Goal: Task Accomplishment & Management: Use online tool/utility

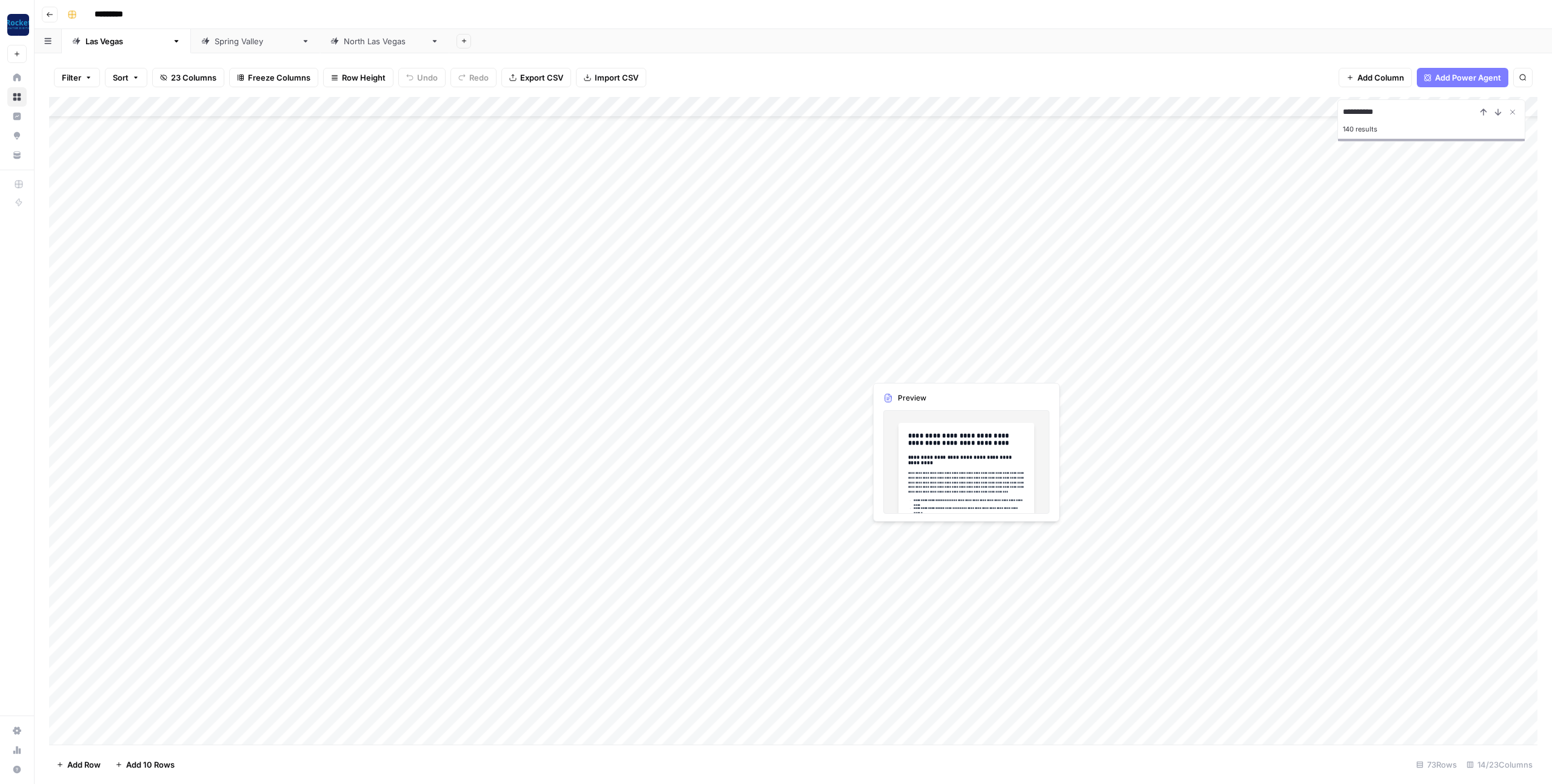
scroll to position [46, 0]
click at [475, 410] on div "Add Column" at bounding box center [793, 421] width 1488 height 647
click at [482, 410] on div "Add Column" at bounding box center [793, 421] width 1488 height 647
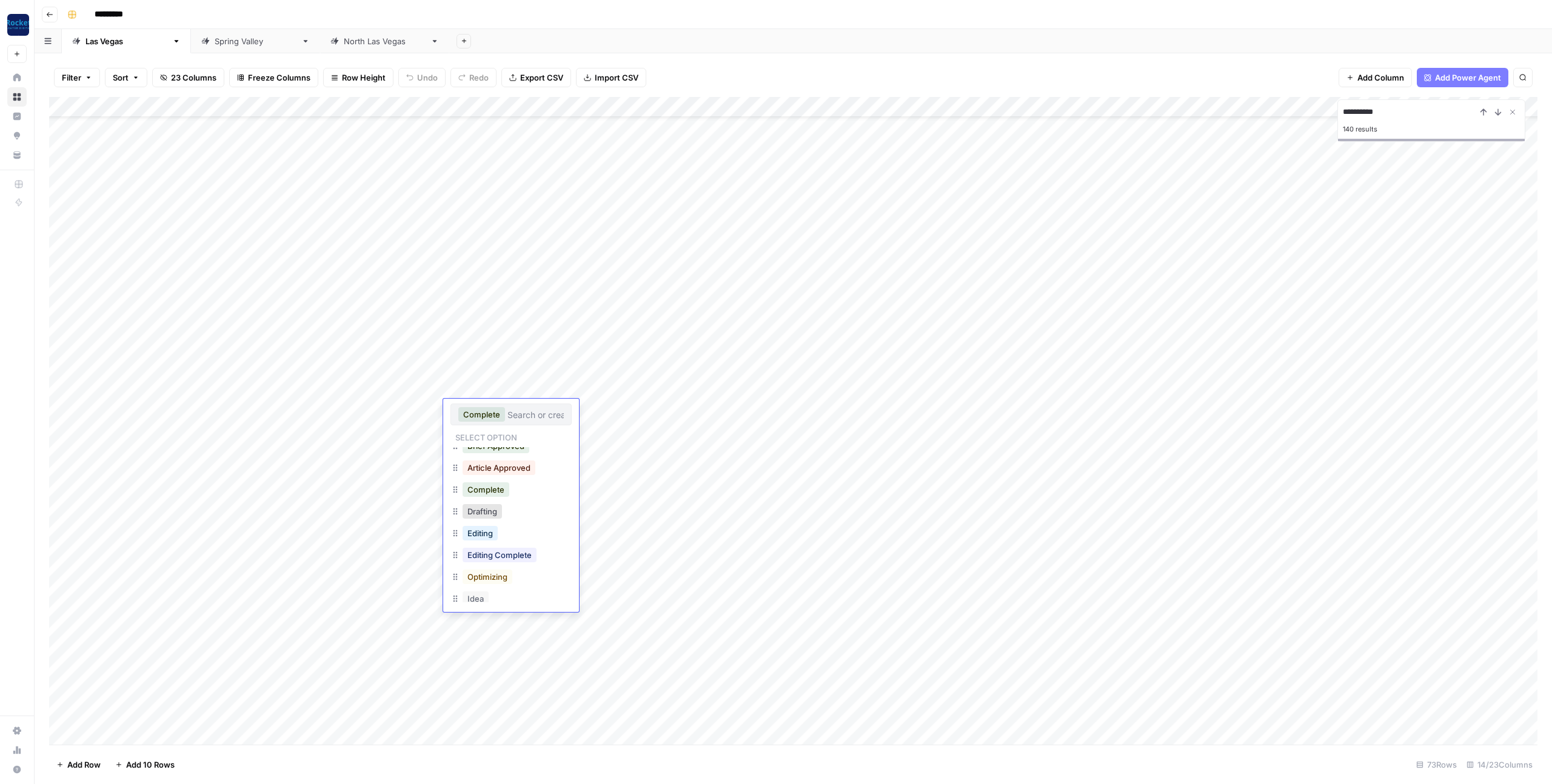
scroll to position [63, 0]
click at [487, 526] on button "Editing" at bounding box center [480, 525] width 35 height 15
click at [1057, 609] on div "Add Column" at bounding box center [793, 421] width 1488 height 647
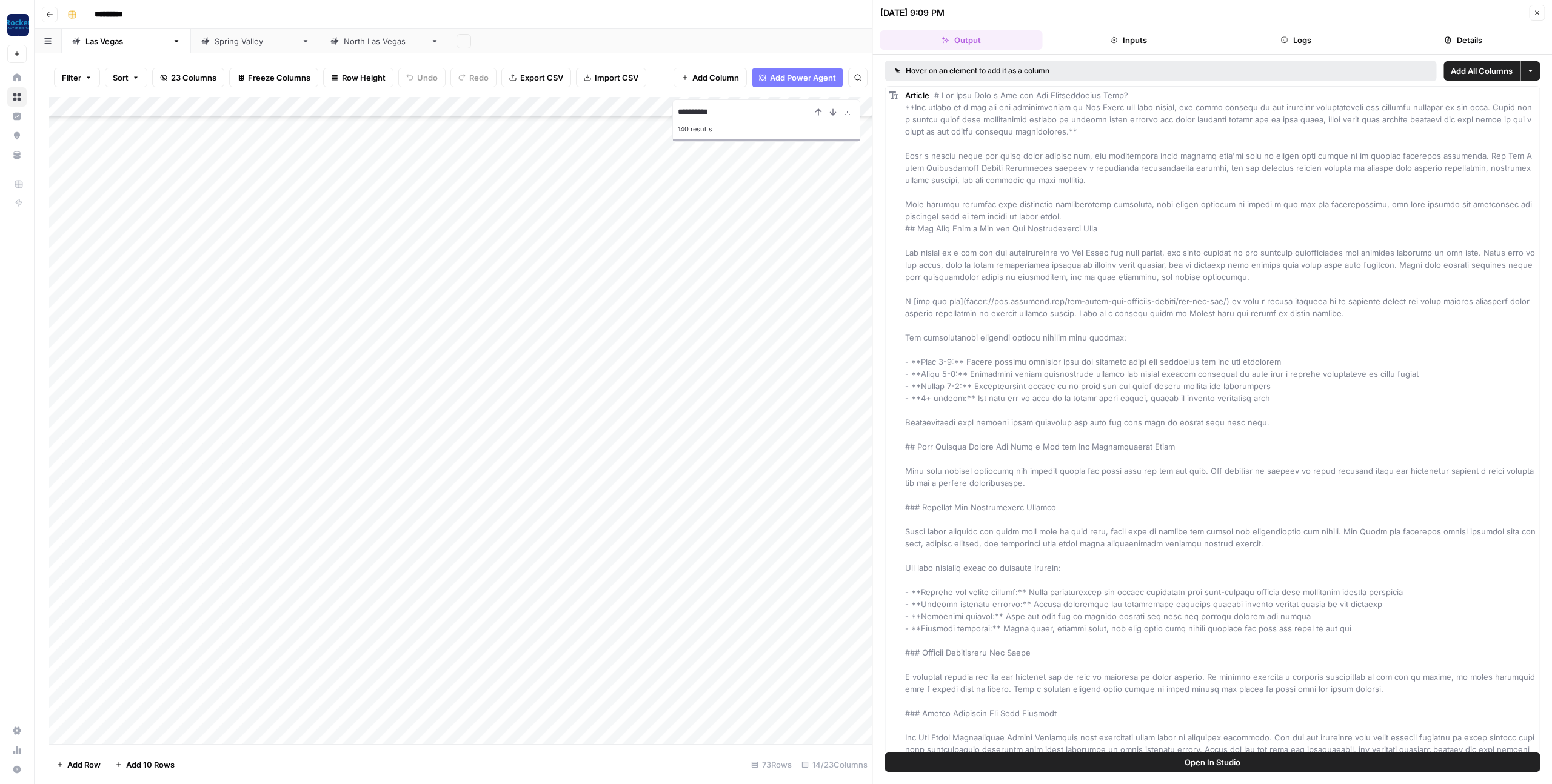
click at [1534, 11] on icon "button" at bounding box center [1536, 13] width 5 height 5
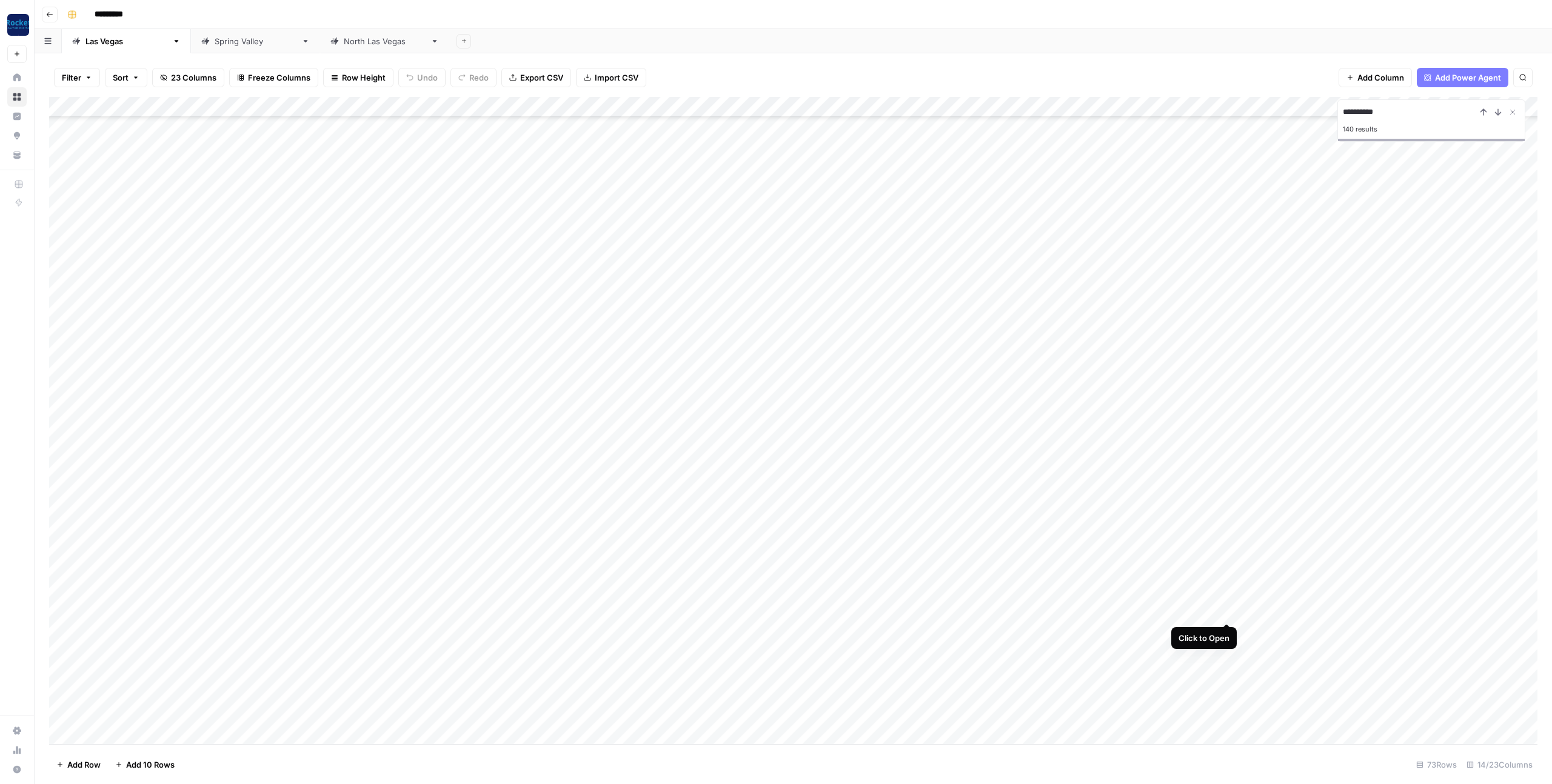
click at [1226, 609] on div "Add Column" at bounding box center [793, 421] width 1488 height 647
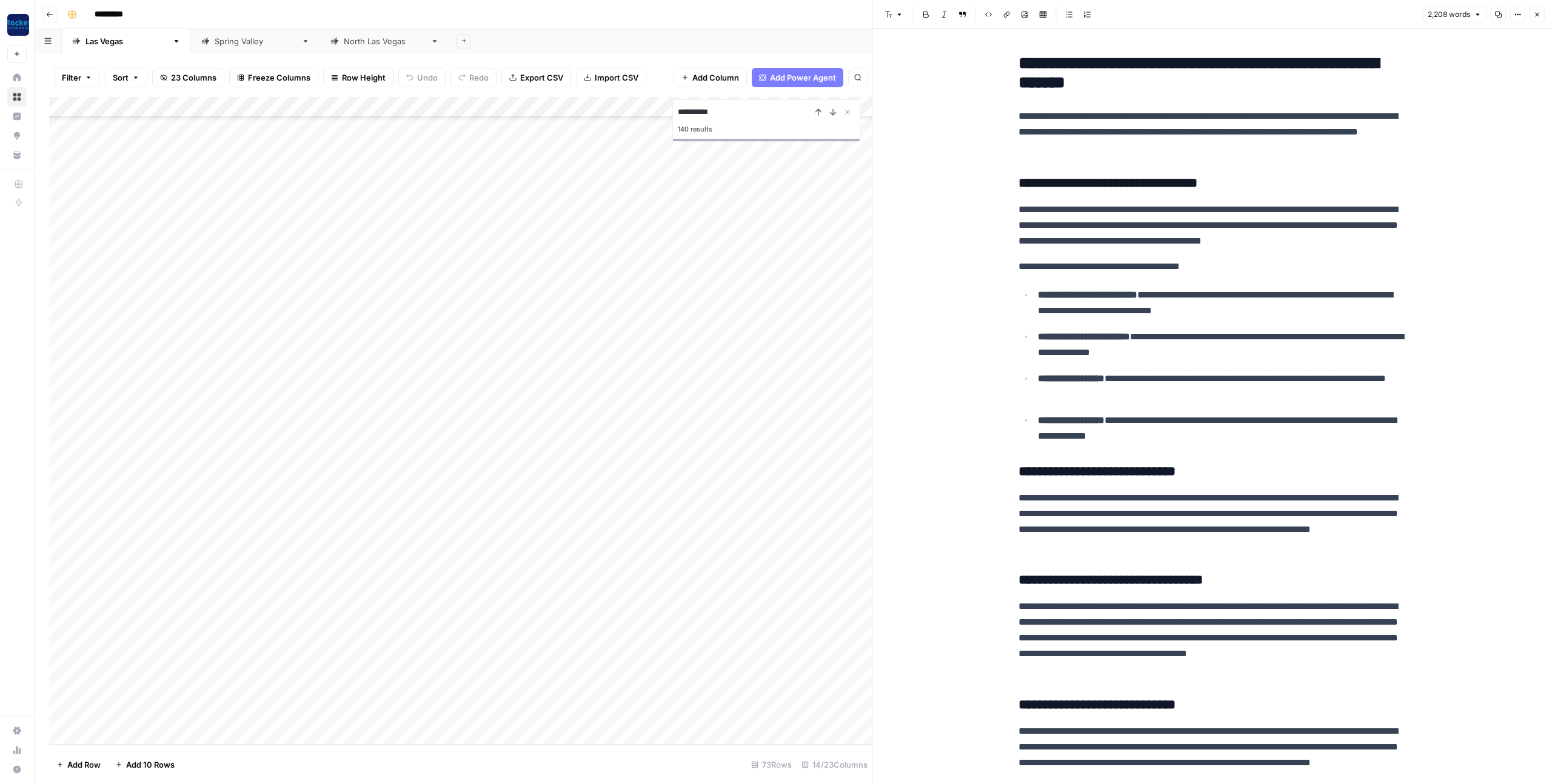
scroll to position [734, 0]
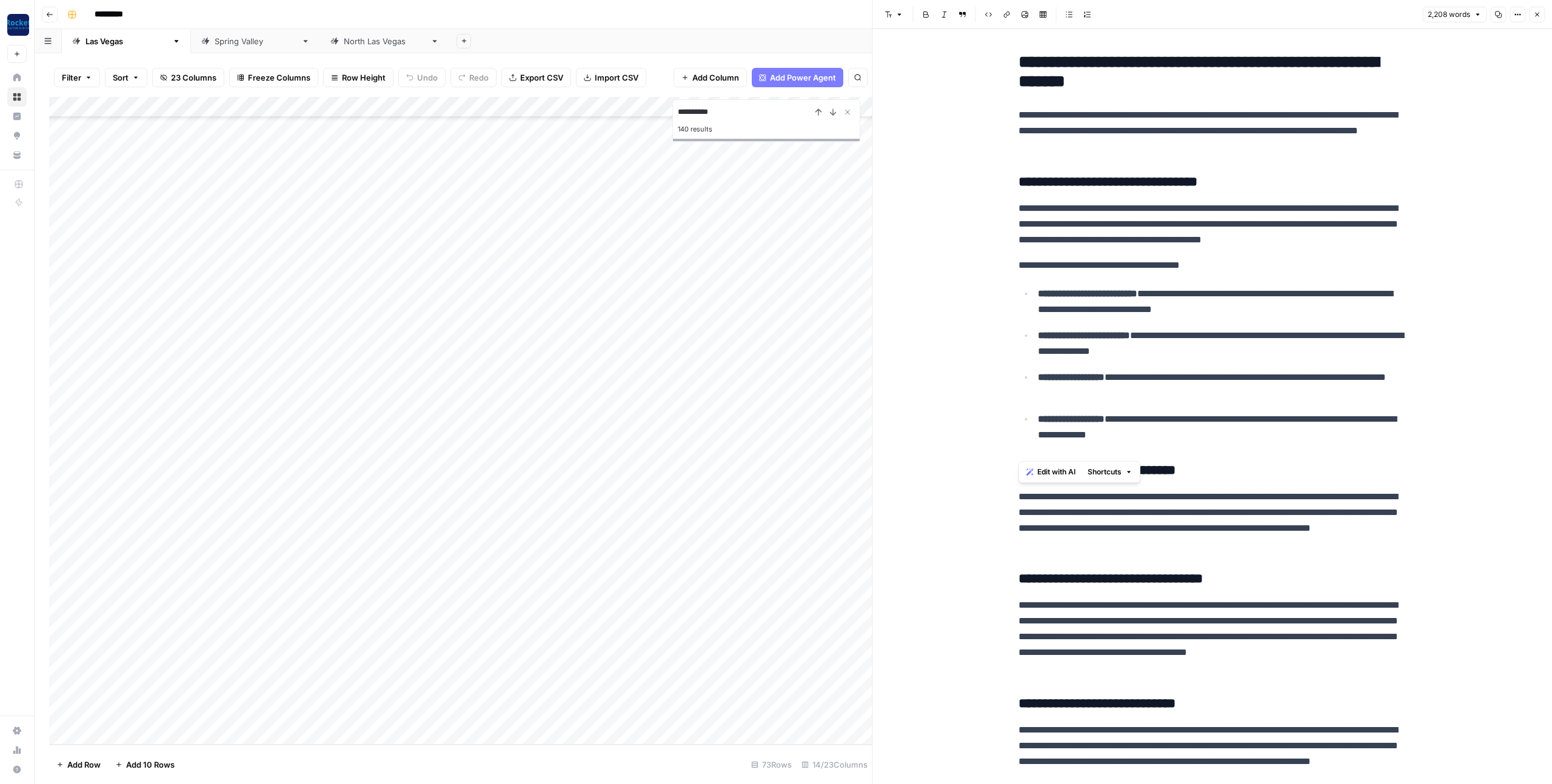
drag, startPoint x: 1008, startPoint y: 432, endPoint x: 1015, endPoint y: 286, distance: 146.2
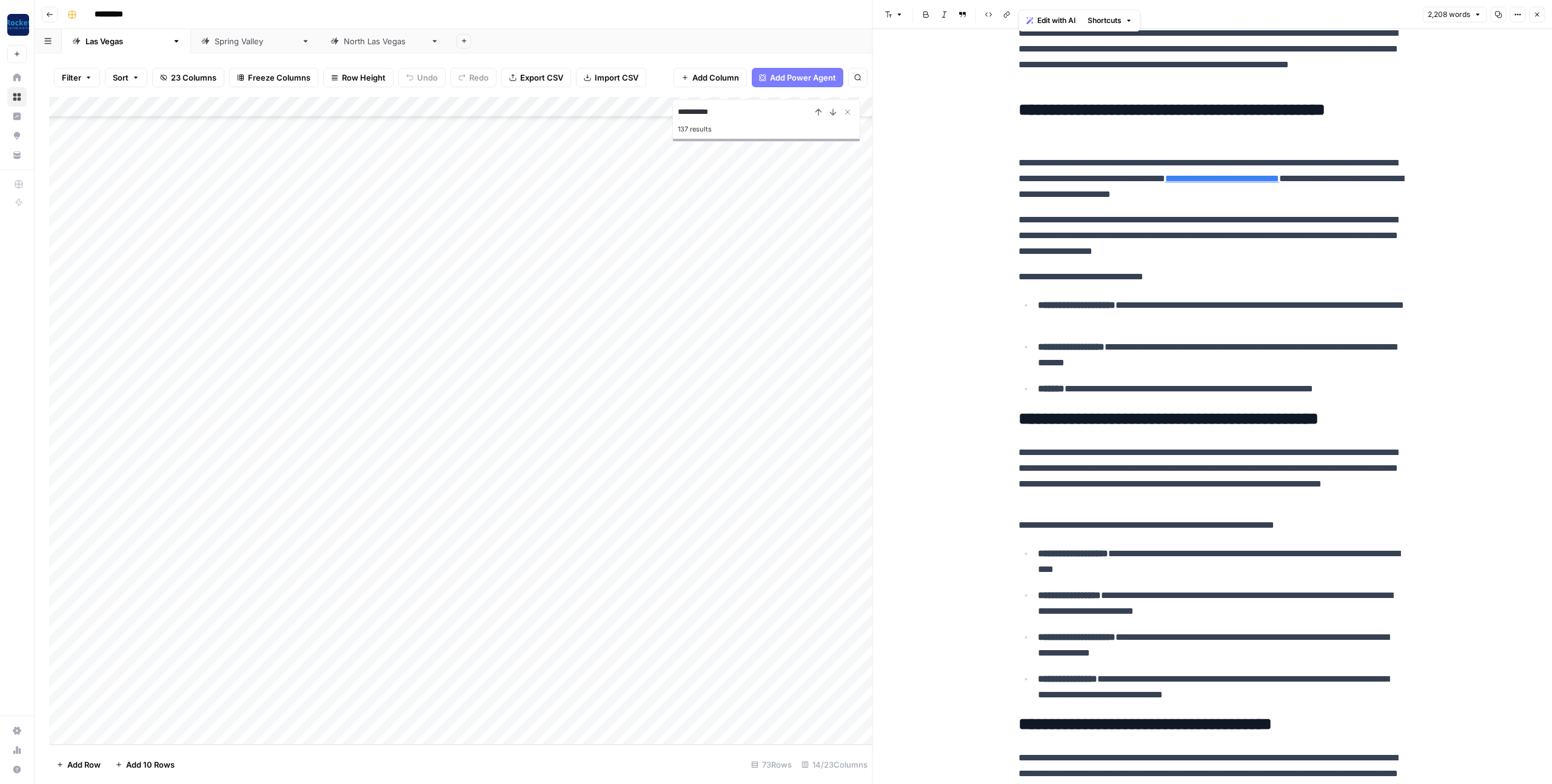
scroll to position [1985, 0]
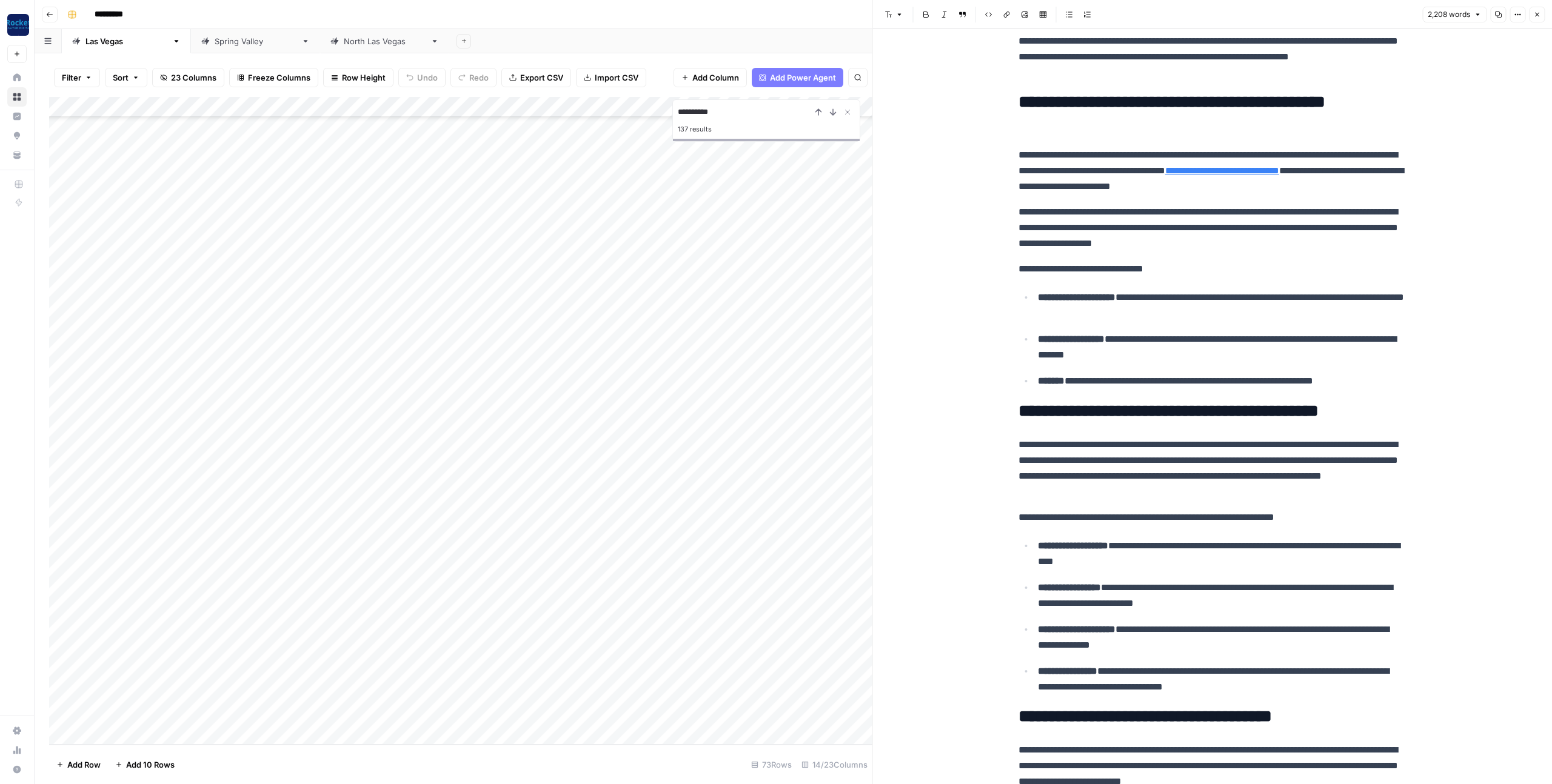
click at [1355, 389] on p "**********" at bounding box center [1222, 381] width 368 height 16
drag, startPoint x: 1375, startPoint y: 397, endPoint x: 1039, endPoint y: 316, distance: 345.6
click at [1039, 316] on ul "**********" at bounding box center [1212, 339] width 388 height 100
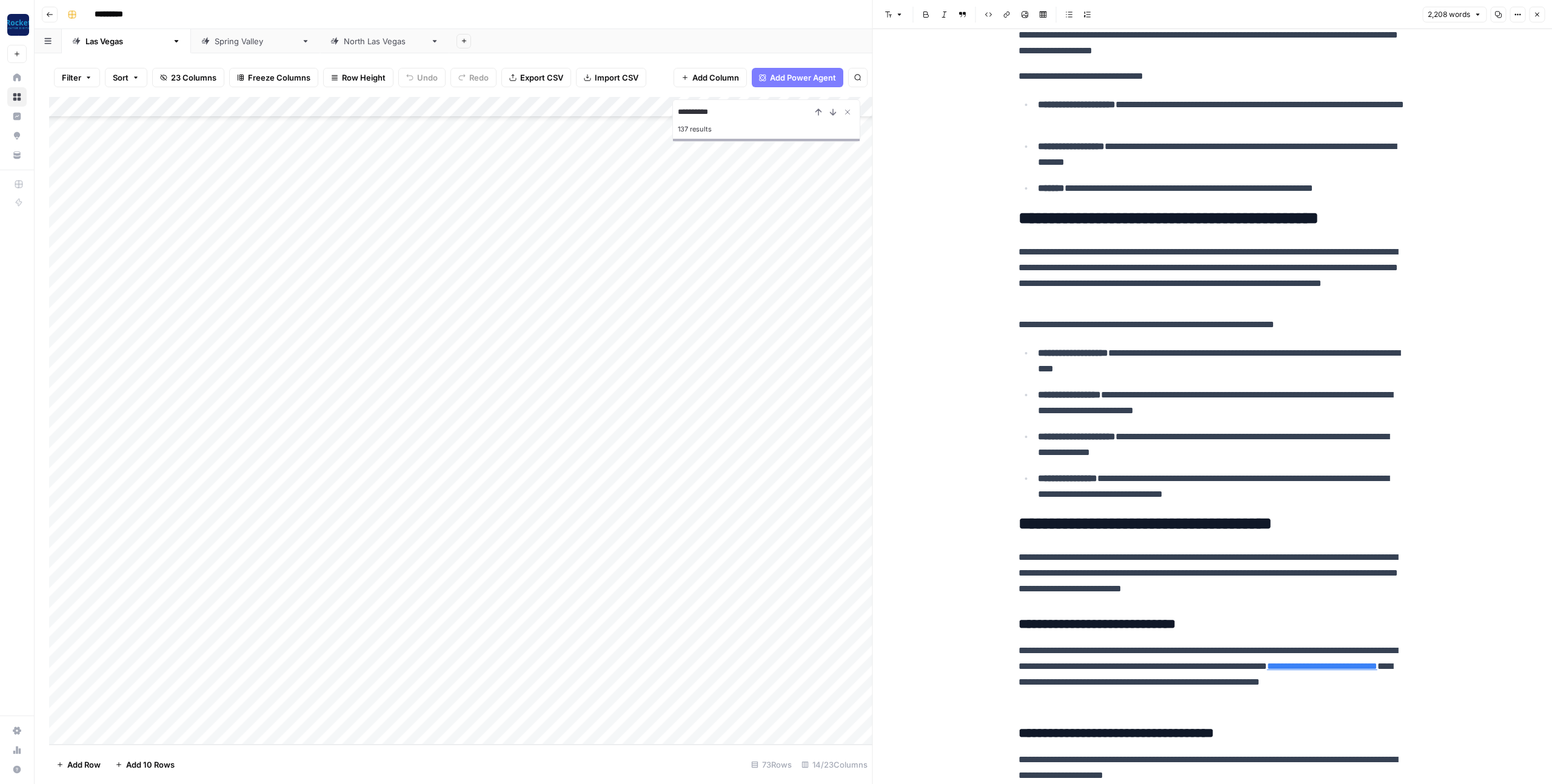
scroll to position [2179, 0]
drag, startPoint x: 1252, startPoint y: 510, endPoint x: 1013, endPoint y: 340, distance: 293.3
click at [1013, 340] on div "**********" at bounding box center [1212, 259] width 402 height 4781
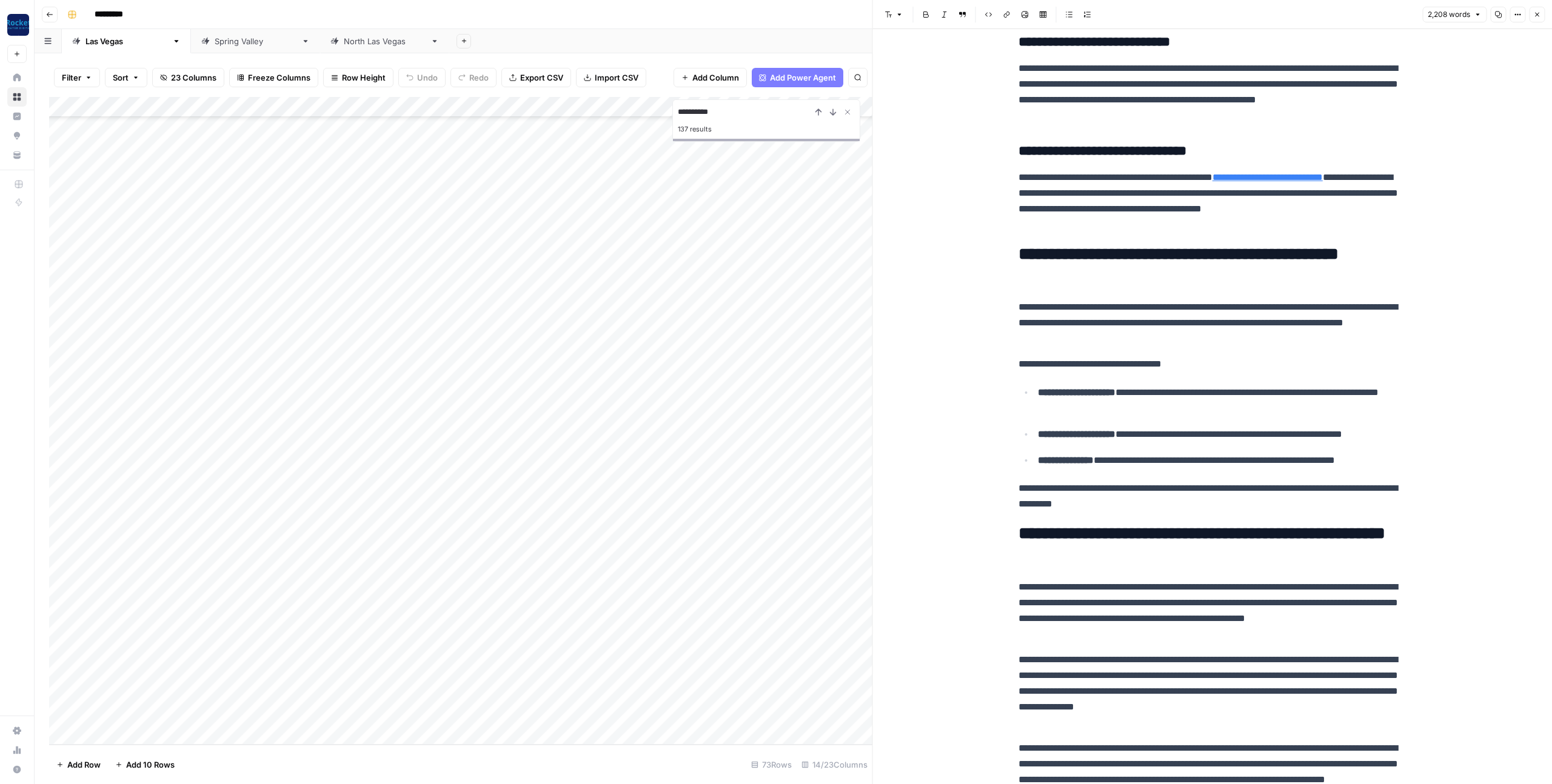
scroll to position [3474, 0]
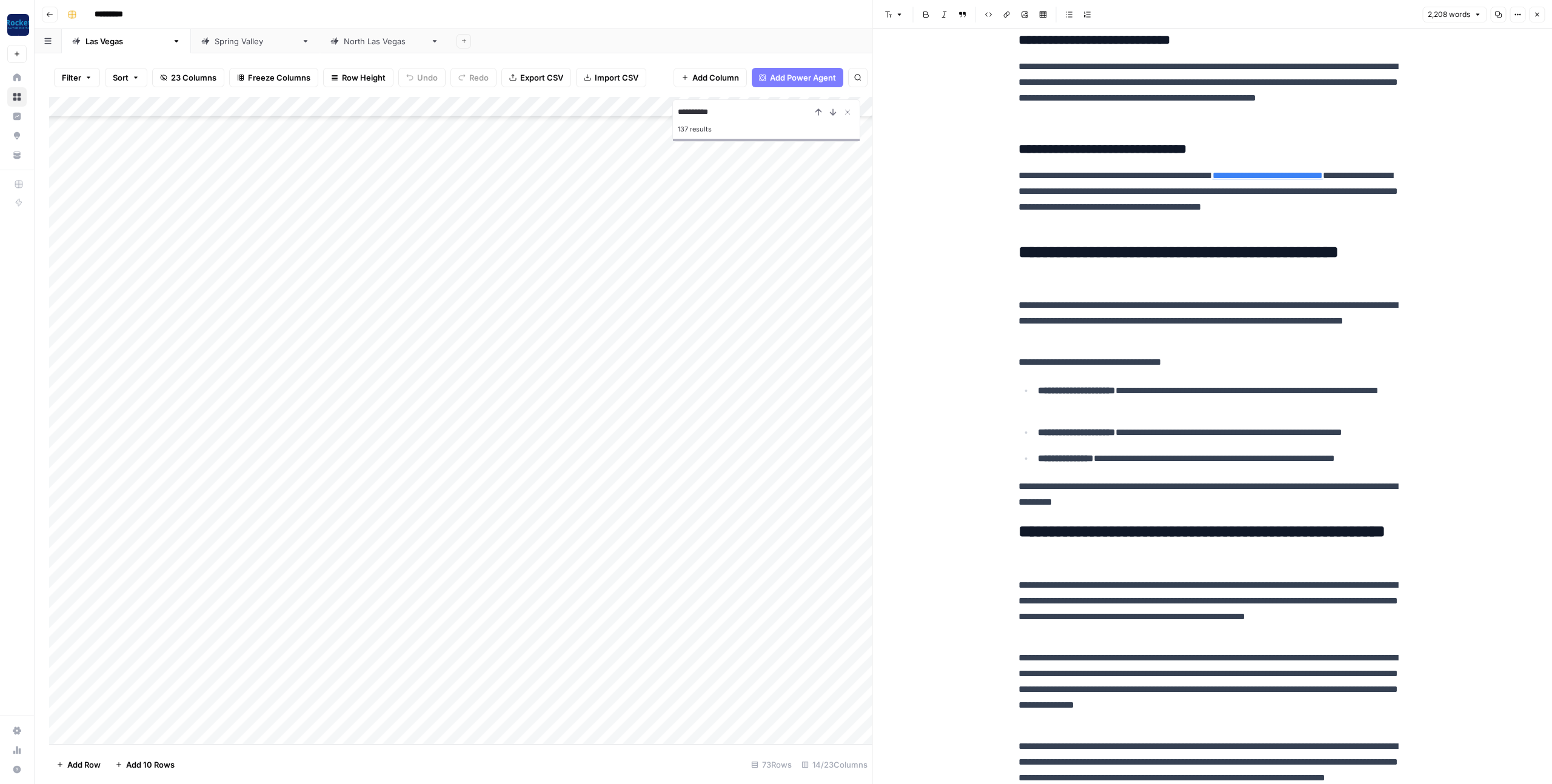
click at [1535, 11] on icon "button" at bounding box center [1536, 15] width 7 height 7
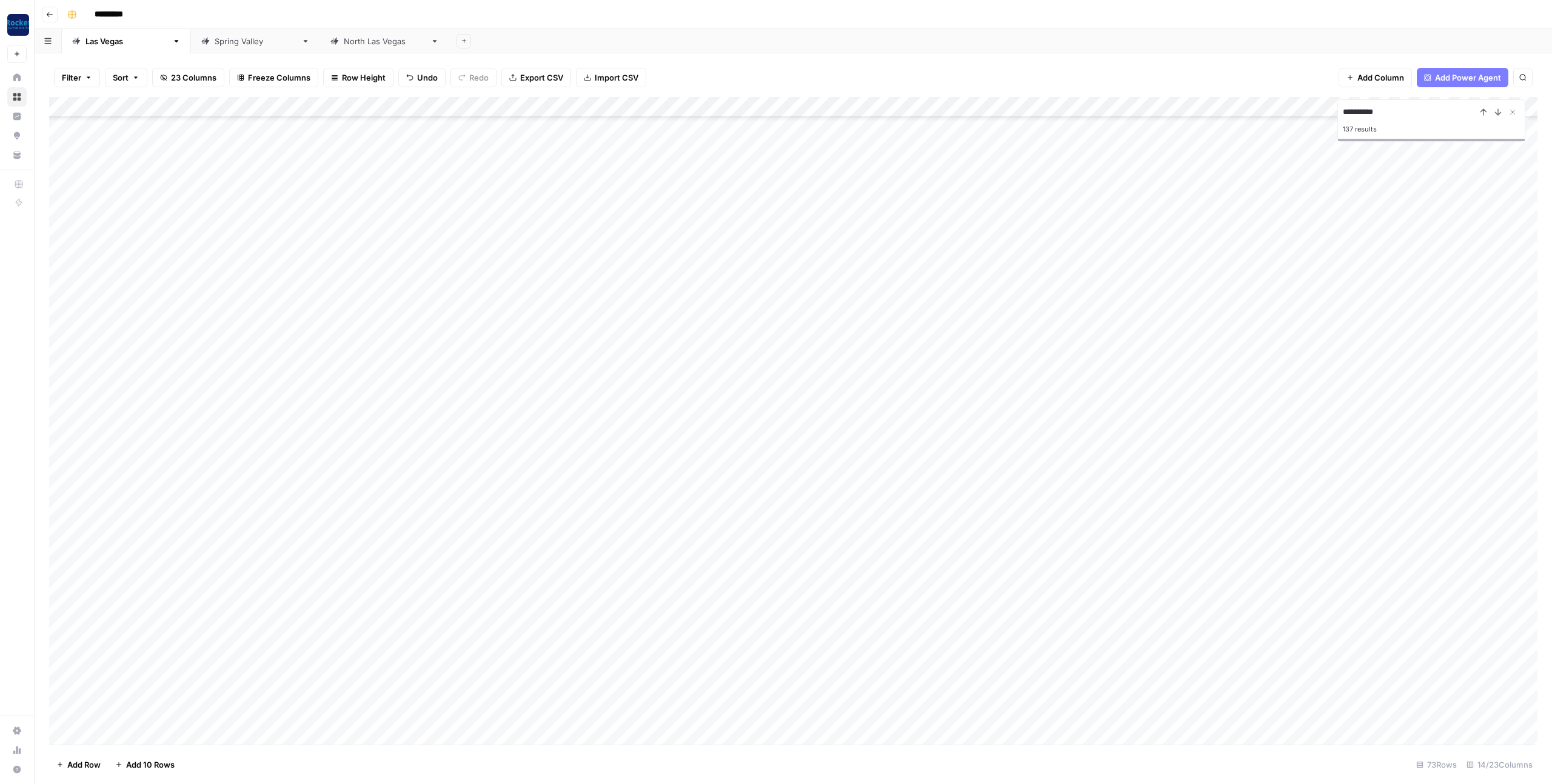
scroll to position [896, 0]
click at [471, 608] on div "Add Column" at bounding box center [793, 421] width 1488 height 647
click at [479, 609] on div "Add Column" at bounding box center [793, 421] width 1488 height 647
click at [509, 753] on button "Editing Complete" at bounding box center [499, 748] width 74 height 15
